Goal: Check status: Check status

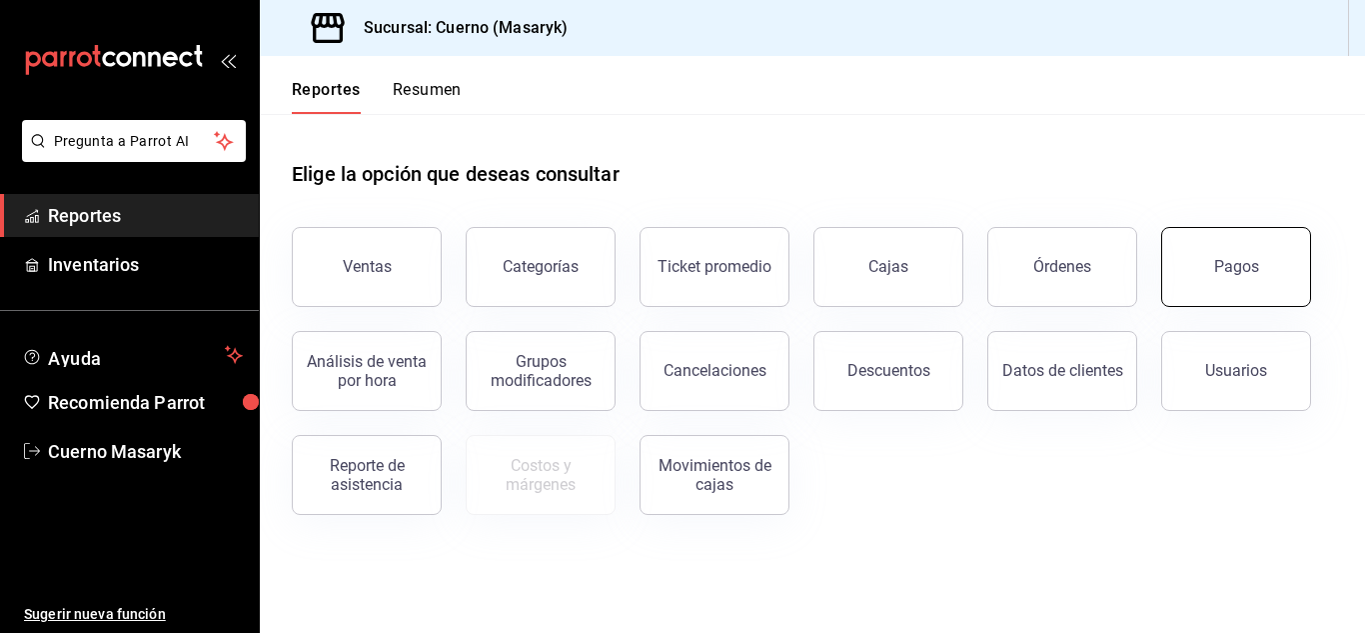
click at [1238, 272] on div "Pagos" at bounding box center [1236, 266] width 45 height 19
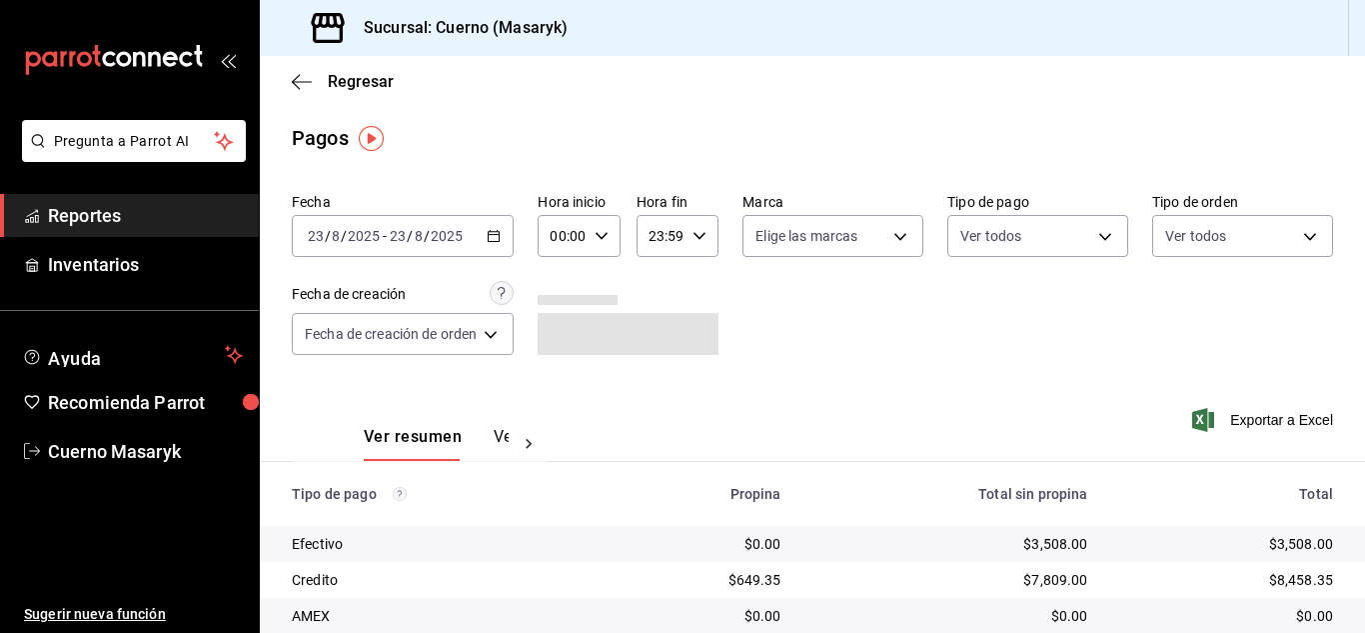
click at [601, 229] on icon "button" at bounding box center [602, 236] width 14 height 14
click at [557, 372] on span "06" at bounding box center [561, 375] width 8 height 16
type input "06:00"
click at [895, 403] on div at bounding box center [682, 316] width 1365 height 633
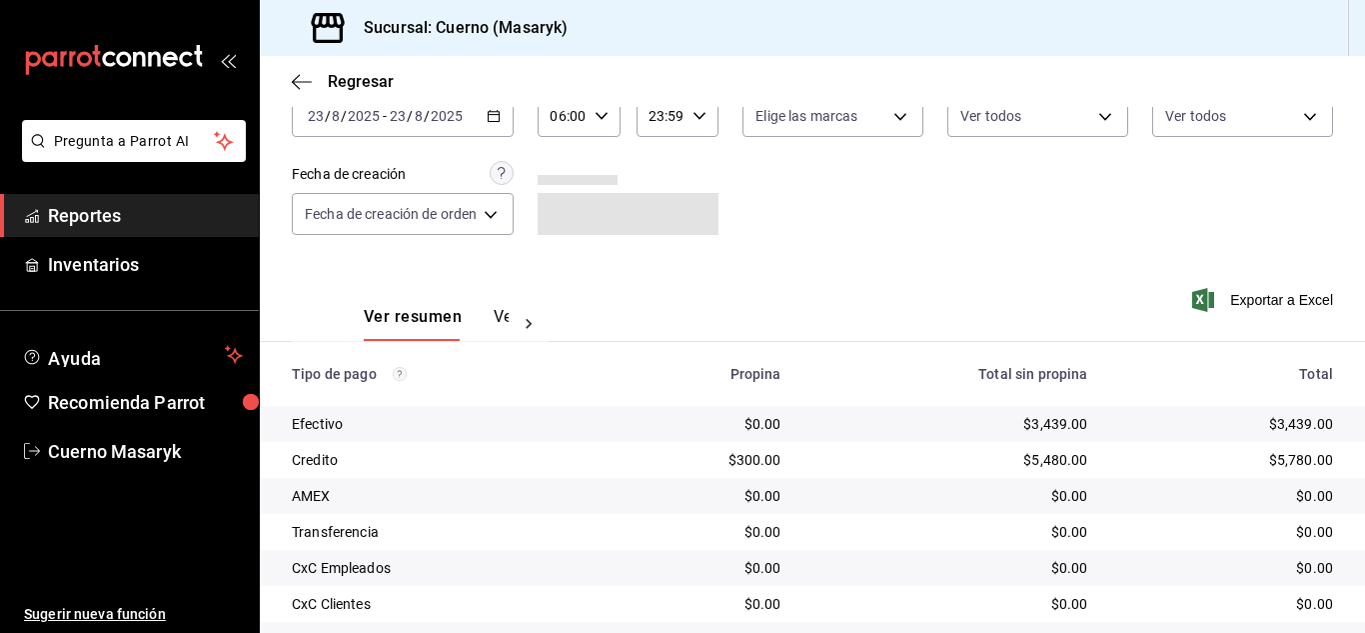
scroll to position [200, 0]
